Goal: Find specific page/section: Find specific page/section

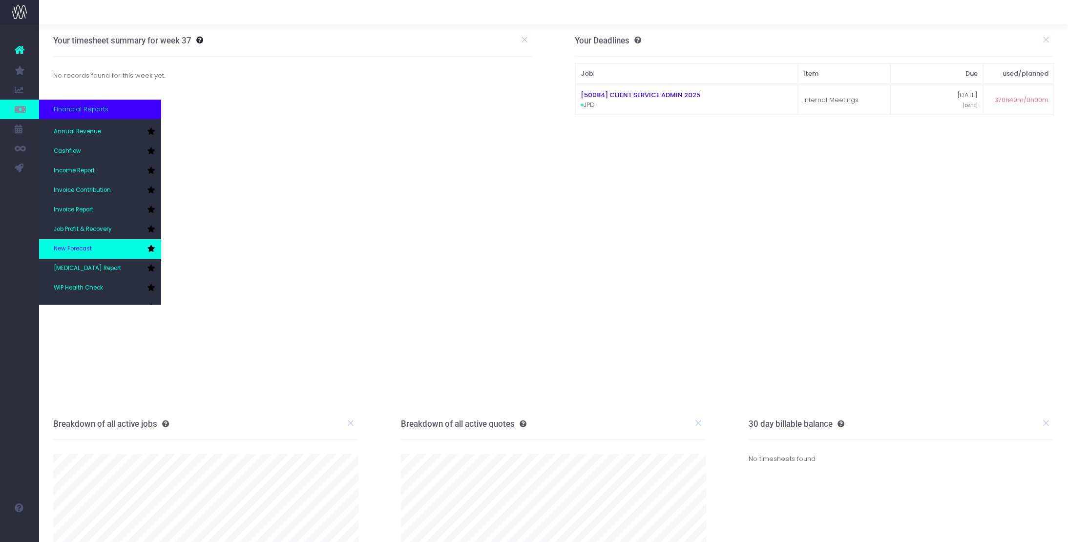
scroll to position [21, 0]
click at [75, 243] on span "New Forecast" at bounding box center [73, 244] width 38 height 9
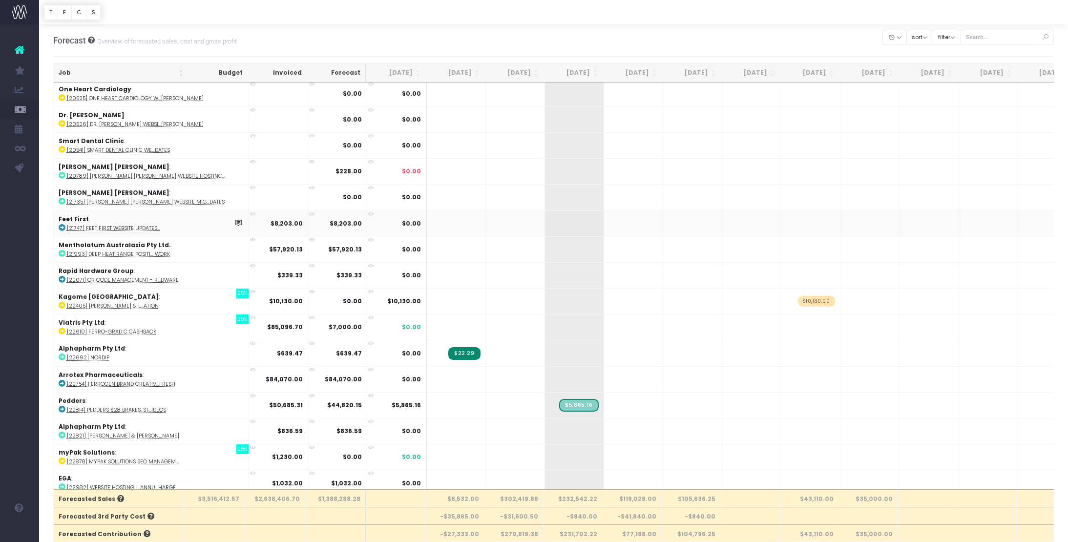
scroll to position [185, 0]
click at [65, 187] on span "Budget vs Actuals" at bounding box center [65, 188] width 22 height 26
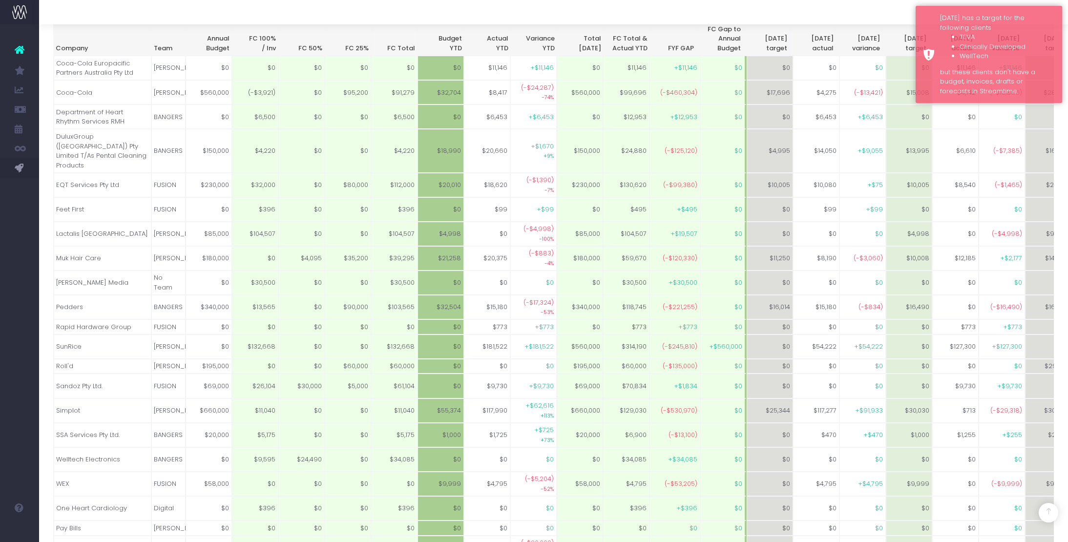
scroll to position [242, 0]
drag, startPoint x: 48, startPoint y: 289, endPoint x: 49, endPoint y: 293, distance: 4.9
click at [48, 294] on div "By Client by Month By Quarter by Team Summary Till EOM Forecast Client Summary …" at bounding box center [553, 409] width 1029 height 1188
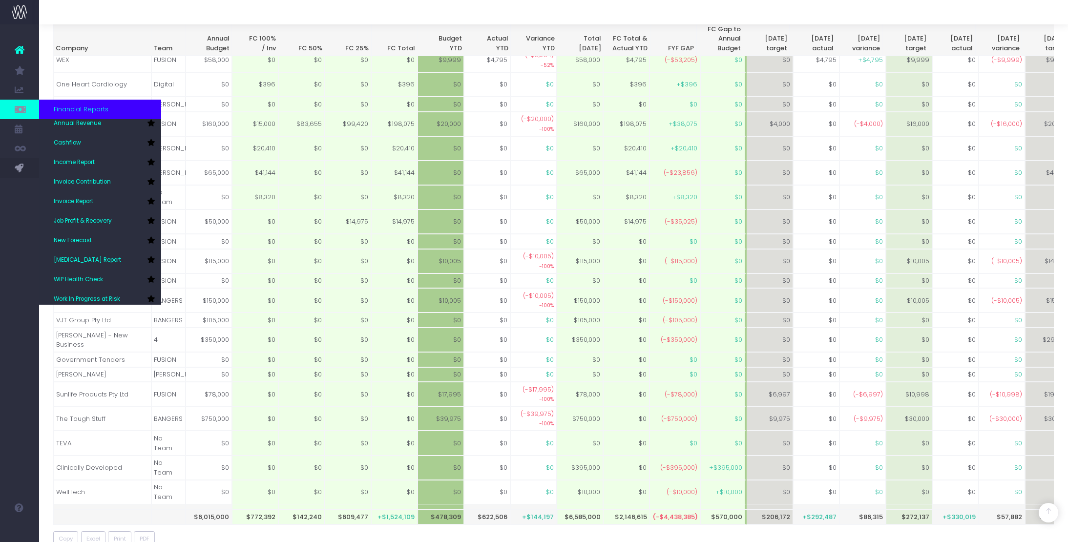
scroll to position [29, 0]
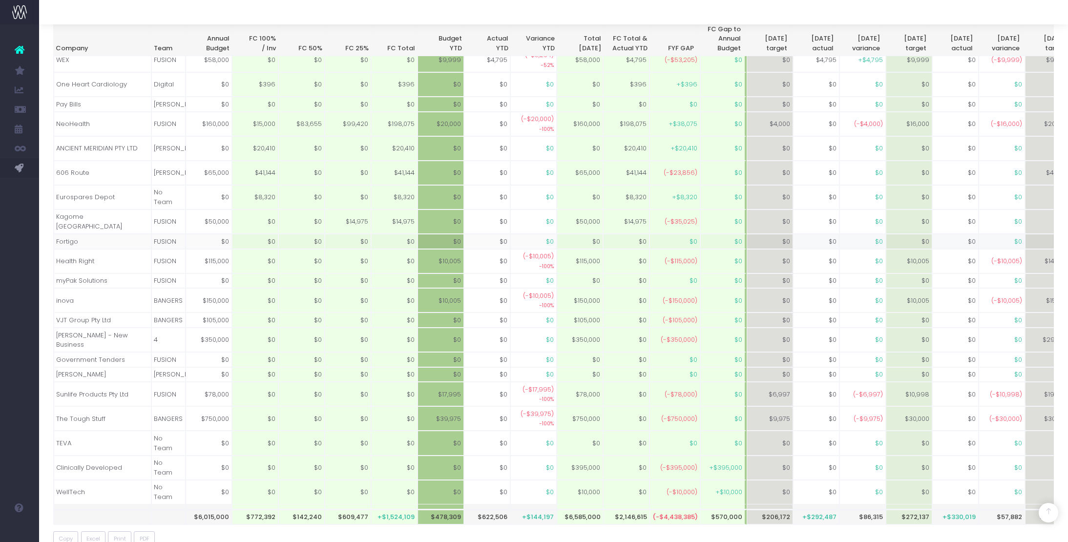
click at [75, 232] on span "New Forecast" at bounding box center [66, 235] width 24 height 17
